Goal: Task Accomplishment & Management: Manage account settings

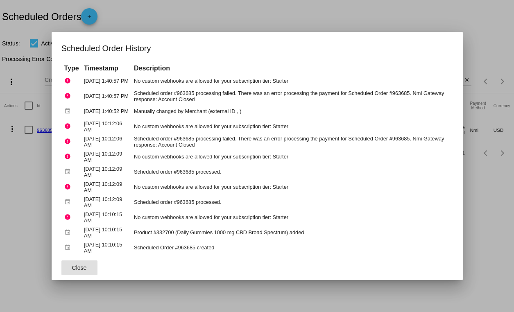
click at [241, 13] on div at bounding box center [257, 156] width 514 height 312
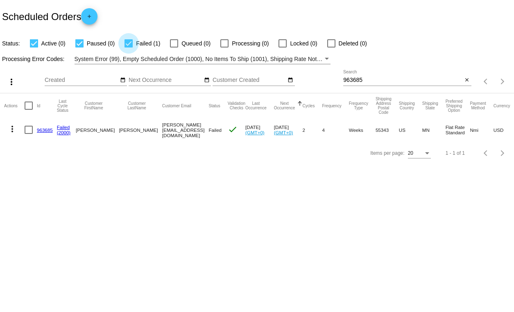
click at [127, 44] on div at bounding box center [128, 43] width 8 height 8
click at [128, 48] on input "Failed (1)" at bounding box center [128, 48] width 0 height 0
checkbox input "false"
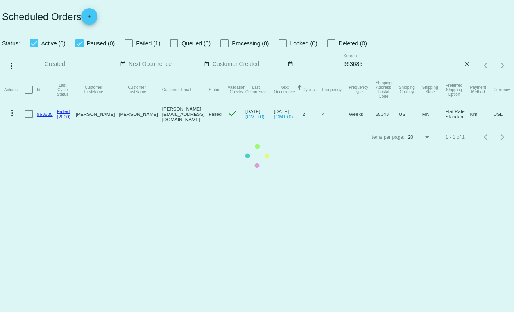
click at [81, 44] on app-dashboard-scheduled-orders "Scheduled Orders add Status: Active (0) Paused (0) Failed (1) Queued (0) Proces…" at bounding box center [257, 74] width 514 height 149
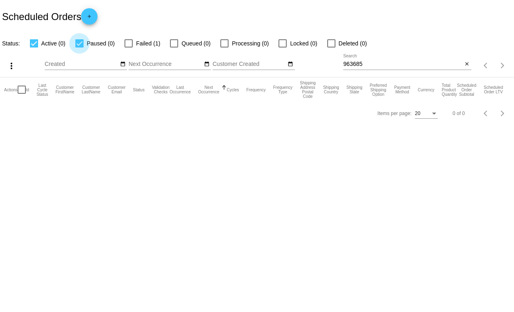
click at [80, 44] on div at bounding box center [79, 43] width 8 height 8
click at [79, 48] on input "Paused (0)" at bounding box center [79, 48] width 0 height 0
checkbox input "false"
click at [35, 44] on div at bounding box center [34, 43] width 8 height 8
click at [34, 48] on input "Active (0)" at bounding box center [34, 48] width 0 height 0
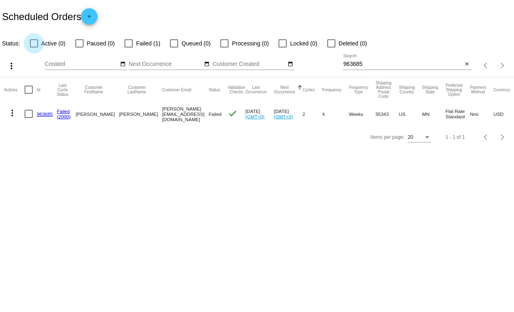
click at [35, 44] on div at bounding box center [34, 43] width 8 height 8
click at [34, 48] on input "Active (0)" at bounding box center [34, 48] width 0 height 0
checkbox input "true"
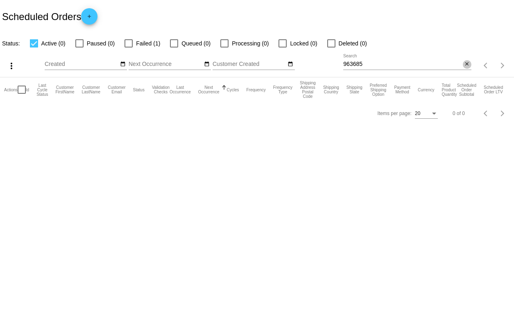
click at [469, 66] on mat-icon "close" at bounding box center [467, 64] width 6 height 7
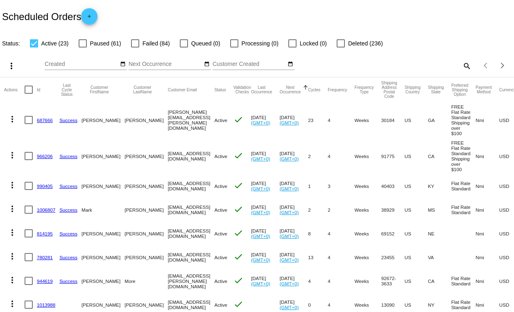
click at [286, 88] on button "Next Occurrence" at bounding box center [290, 89] width 21 height 9
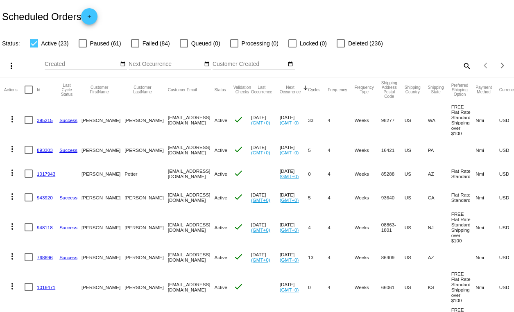
click at [296, 86] on button "Next Occurrence" at bounding box center [290, 89] width 21 height 9
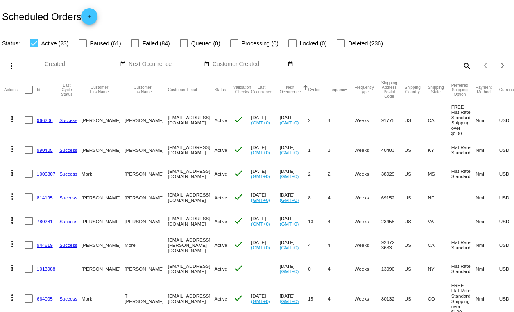
click at [12, 117] on mat-icon "more_vert" at bounding box center [12, 119] width 10 height 10
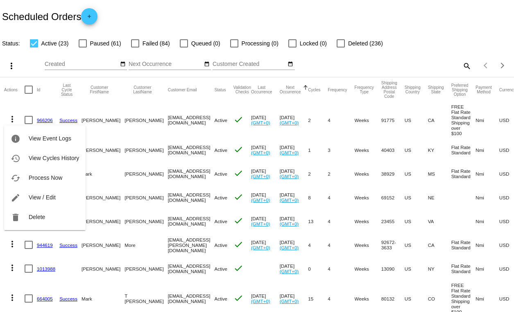
click at [12, 117] on div "info View Event Logs history View Cycles History cached Process Now edit View /…" at bounding box center [44, 170] width 81 height 120
click at [28, 119] on div "info View Event Logs history View Cycles History cached Process Now edit View /…" at bounding box center [44, 170] width 81 height 120
click at [298, 85] on div at bounding box center [257, 156] width 514 height 312
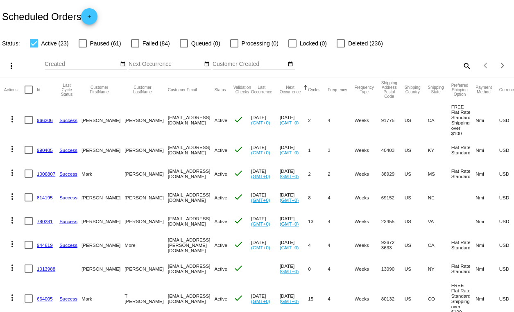
click at [284, 91] on button "Next Occurrence" at bounding box center [290, 89] width 21 height 9
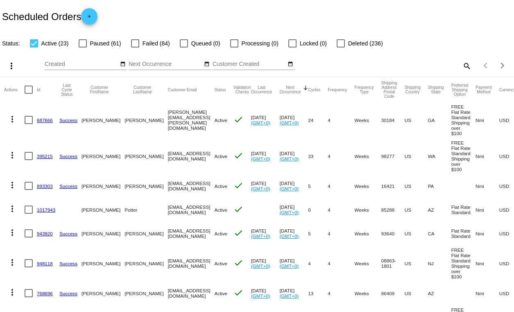
click at [295, 90] on button "Next Occurrence" at bounding box center [290, 89] width 21 height 9
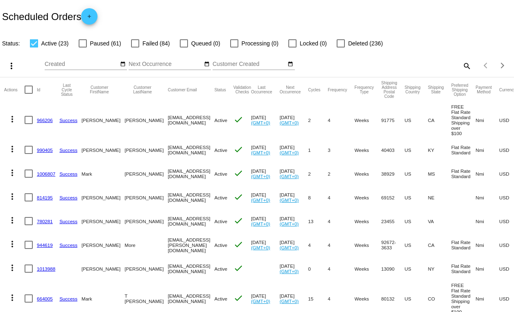
click at [282, 92] on button "Next Occurrence" at bounding box center [290, 89] width 21 height 9
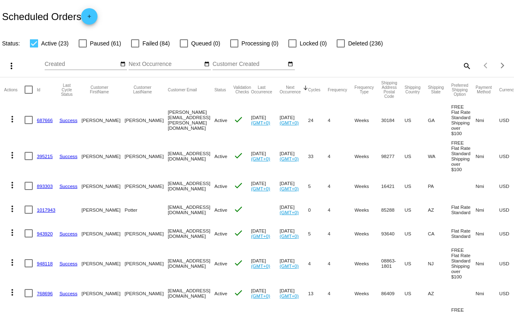
click at [295, 93] on button "Next Occurrence" at bounding box center [290, 89] width 21 height 9
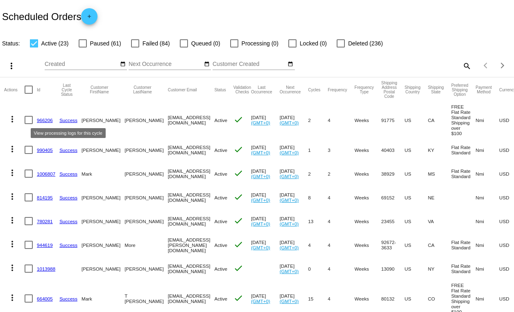
click at [73, 121] on link "Success" at bounding box center [68, 120] width 18 height 5
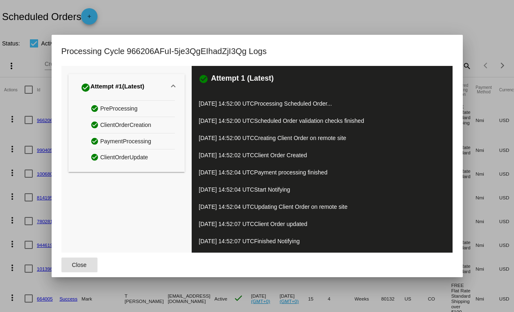
click at [77, 263] on span "Close" at bounding box center [79, 265] width 15 height 7
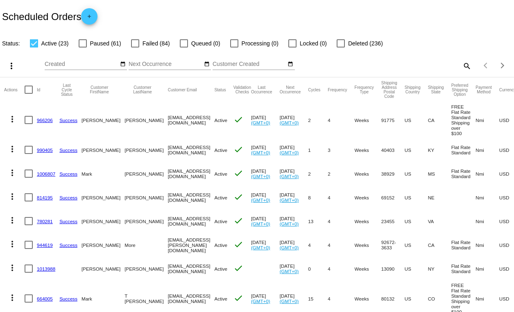
click at [45, 119] on link "966206" at bounding box center [45, 120] width 16 height 5
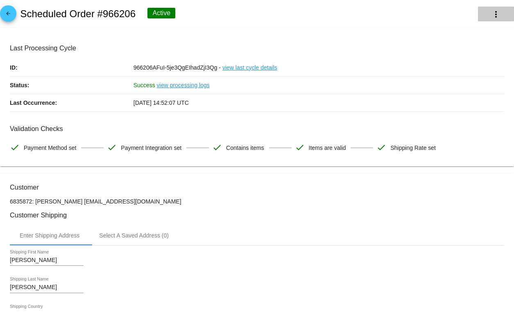
click at [498, 15] on mat-icon "more_vert" at bounding box center [496, 14] width 10 height 10
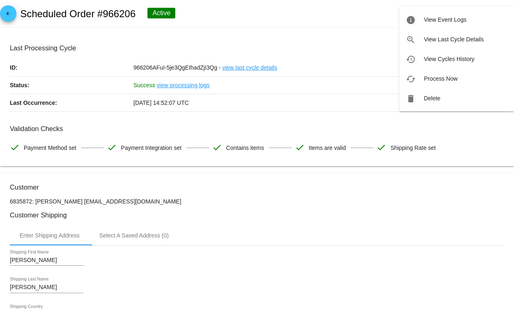
click at [361, 20] on div at bounding box center [257, 156] width 514 height 312
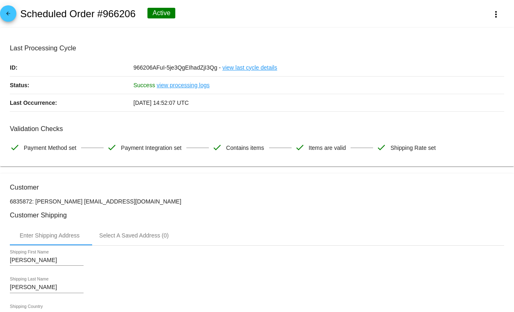
click at [353, 15] on div "arrow_back Scheduled Order #966206 Active more_vert" at bounding box center [257, 14] width 514 height 28
